Goal: Check status

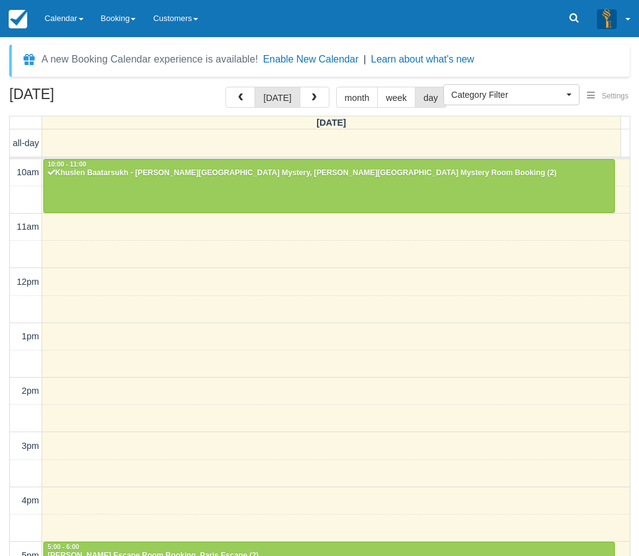
select select
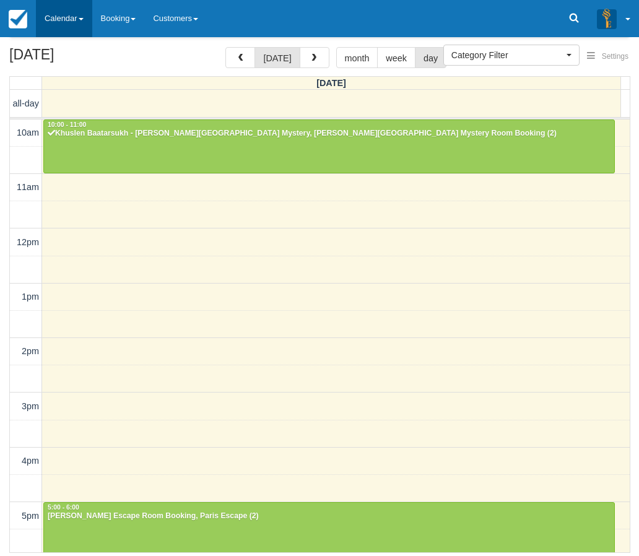
scroll to position [250, 0]
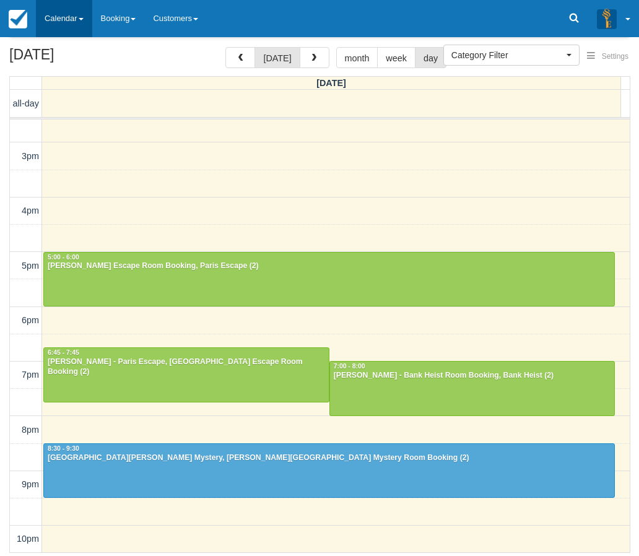
click at [71, 17] on link "Calendar" at bounding box center [64, 18] width 56 height 37
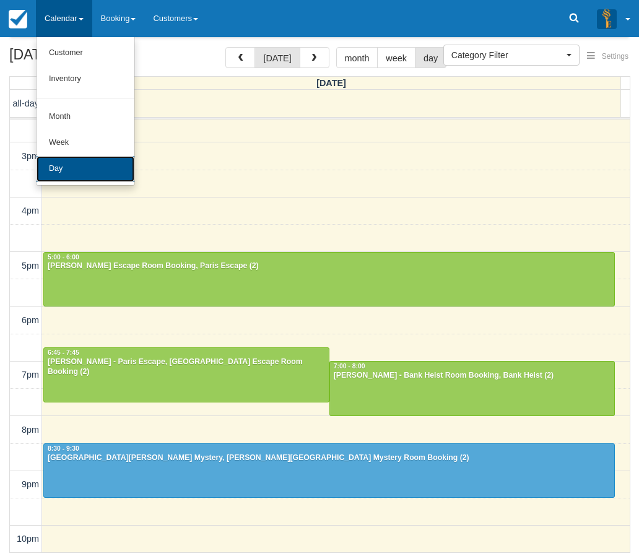
click at [98, 171] on link "Day" at bounding box center [86, 169] width 98 height 26
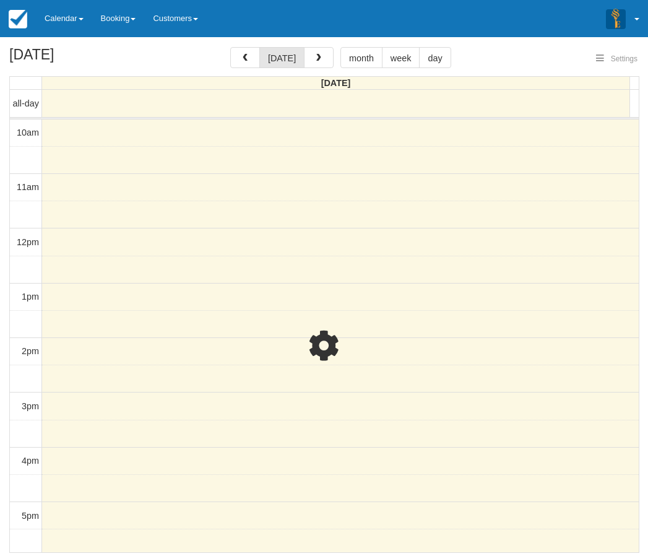
select select
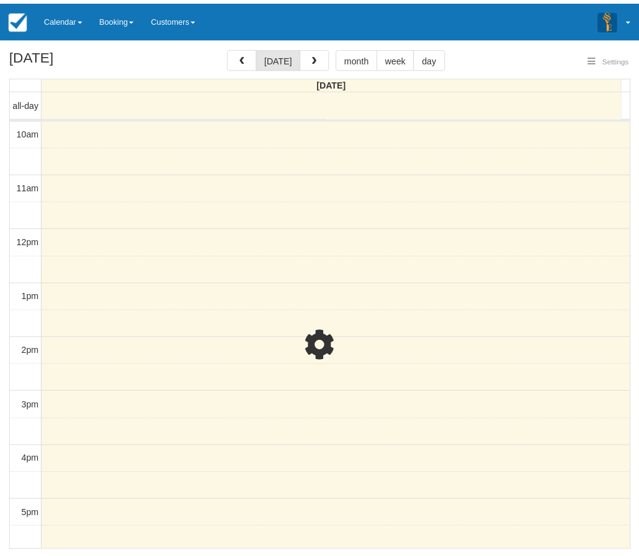
scroll to position [251, 0]
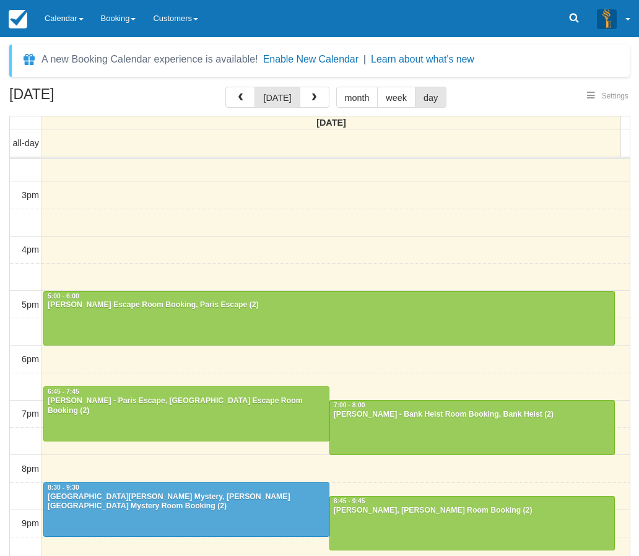
select select
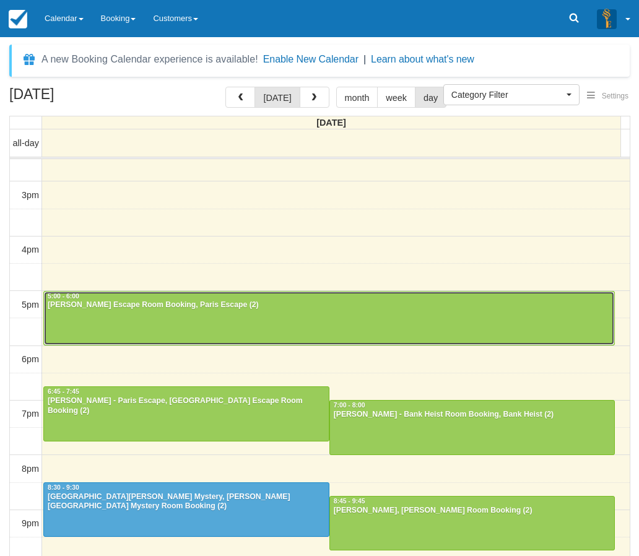
click at [97, 311] on div at bounding box center [329, 318] width 570 height 53
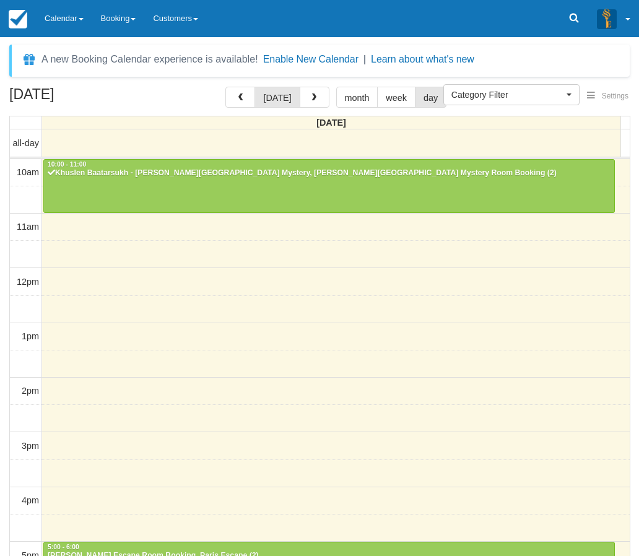
select select
